Goal: Book appointment/travel/reservation

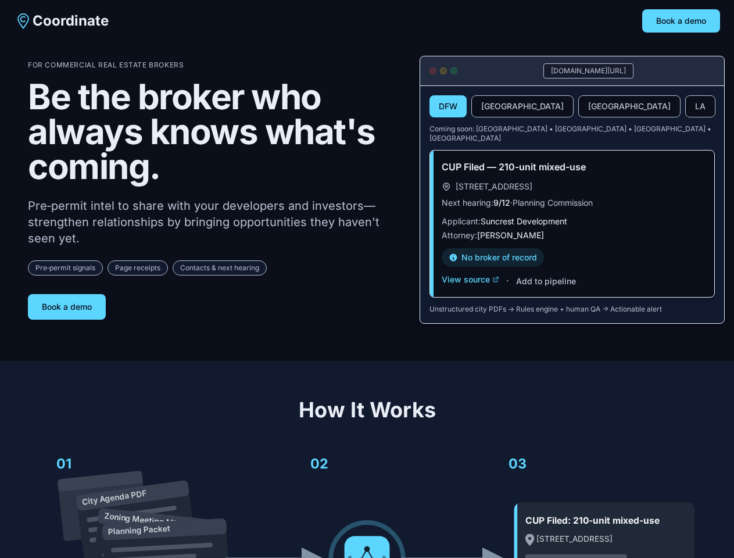
click at [367, 279] on div "For Commercial Real Estate Brokers Be the broker who always knows what's coming…" at bounding box center [214, 189] width 373 height 259
click at [681, 21] on button "Book a demo" at bounding box center [681, 20] width 78 height 23
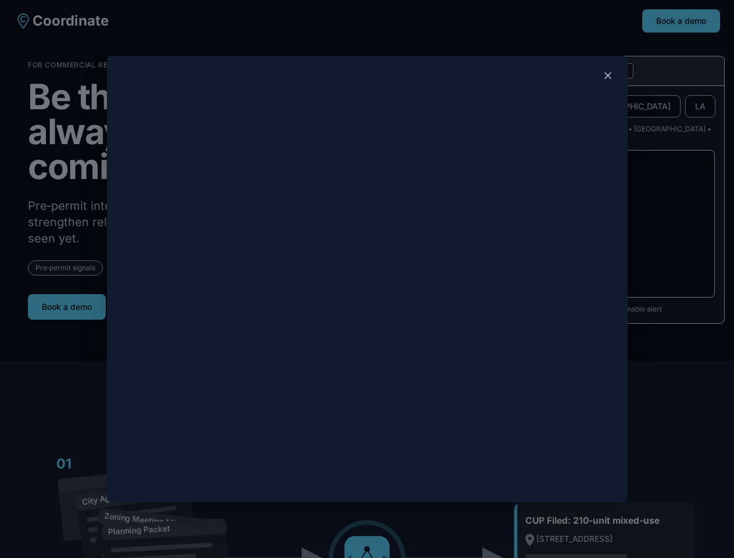
click at [67, 302] on div at bounding box center [367, 279] width 734 height 558
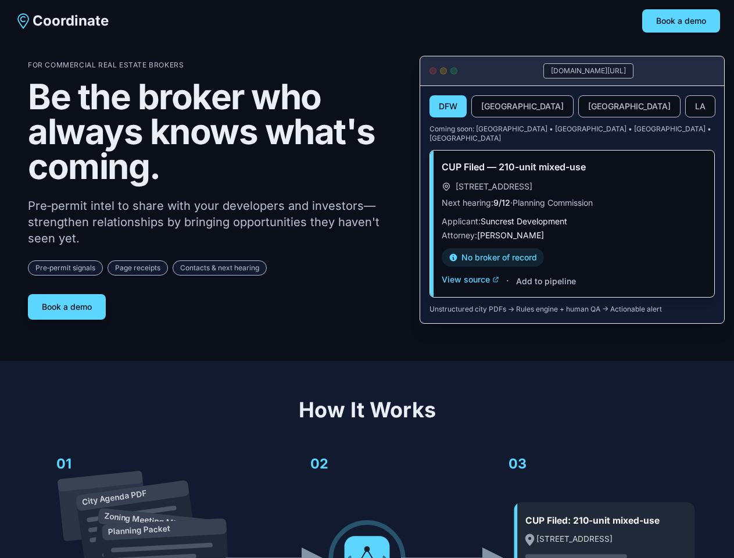
click at [448, 107] on button "DFW" at bounding box center [447, 106] width 37 height 22
click at [494, 107] on button "[GEOGRAPHIC_DATA]" at bounding box center [522, 106] width 102 height 22
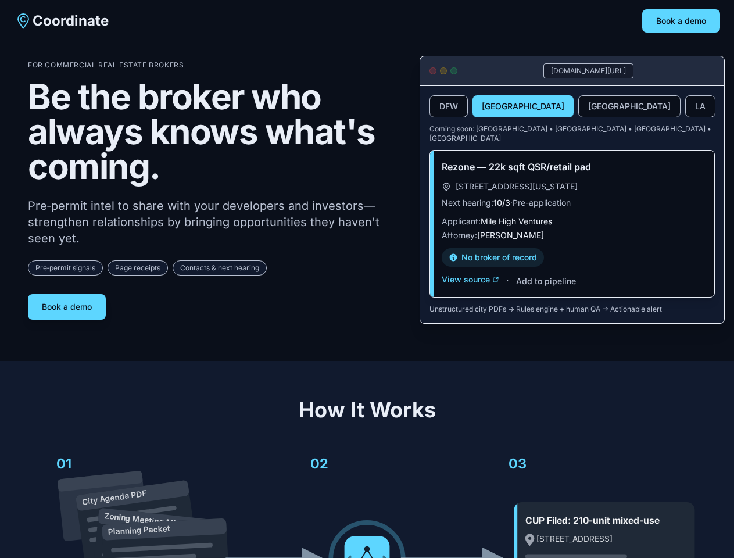
click at [578, 107] on button "[GEOGRAPHIC_DATA]" at bounding box center [629, 106] width 102 height 22
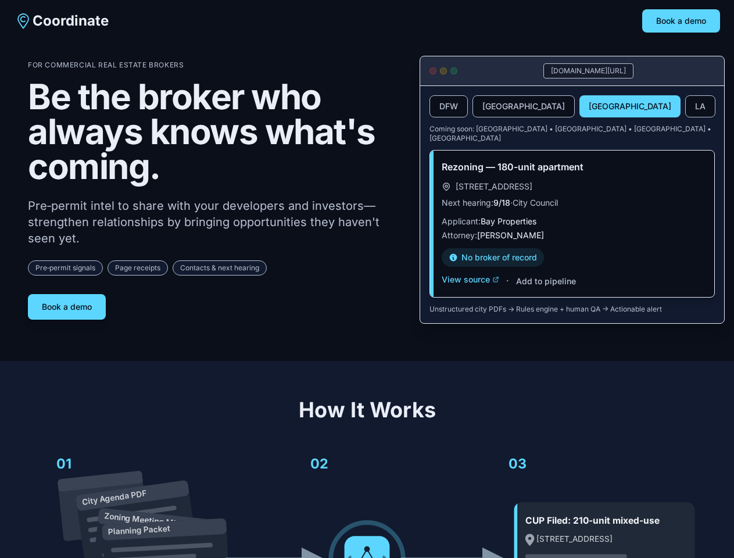
click at [685, 107] on button "LA" at bounding box center [700, 106] width 30 height 22
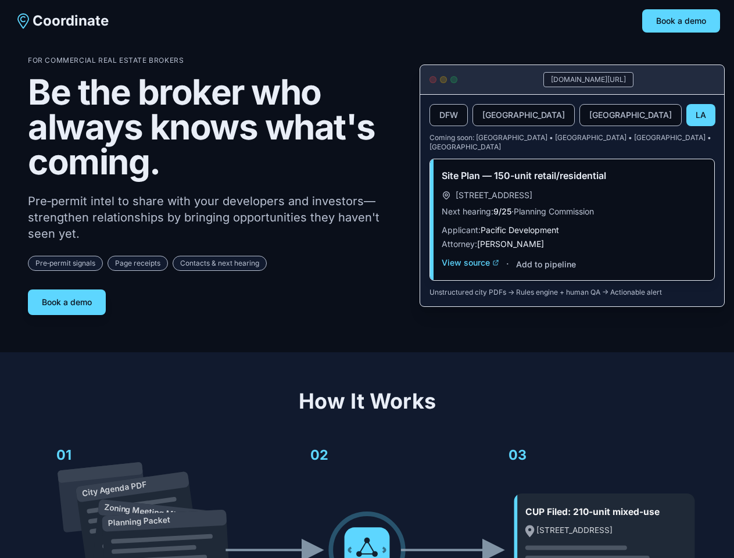
click at [470, 271] on div "Site Plan — 150-unit retail/residential [STREET_ADDRESS] Next hearing: 9/25 · P…" at bounding box center [572, 219] width 284 height 121
click at [545, 272] on div "Site Plan — 150-unit retail/residential [STREET_ADDRESS] Next hearing: 9/25 · P…" at bounding box center [572, 219] width 284 height 121
